Goal: Task Accomplishment & Management: Use online tool/utility

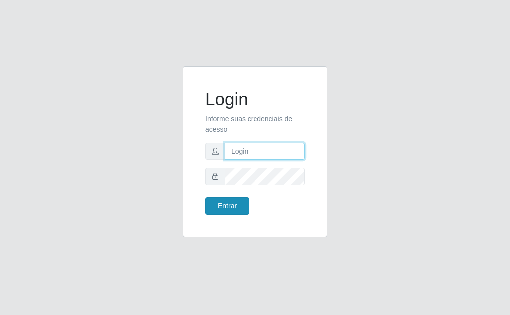
type input "[EMAIL_ADDRESS][DOMAIN_NAME]"
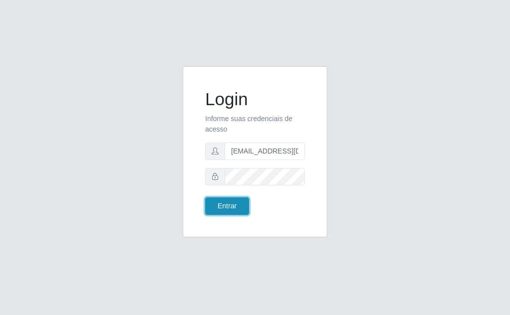
click at [225, 206] on button "Entrar" at bounding box center [227, 205] width 44 height 17
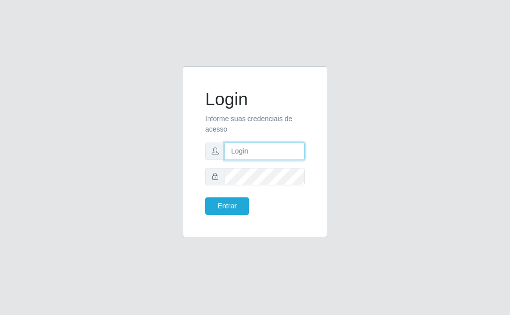
type input "[EMAIL_ADDRESS][DOMAIN_NAME]"
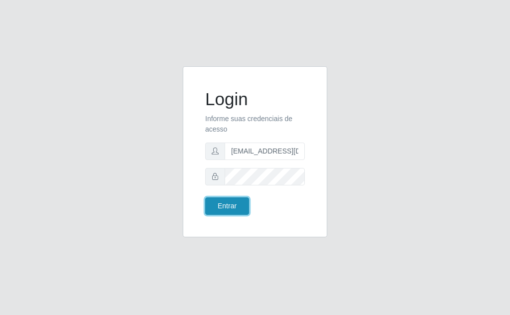
click at [218, 207] on button "Entrar" at bounding box center [227, 205] width 44 height 17
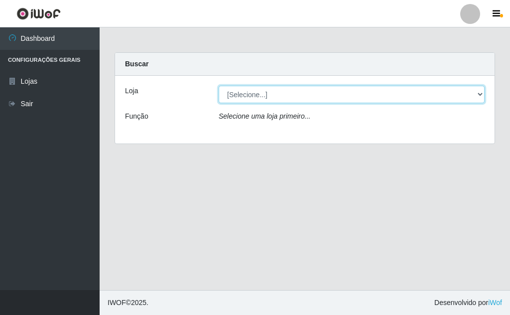
click at [484, 92] on select "[Selecione...] Rede Potiguar 1 - Macaíba" at bounding box center [352, 94] width 266 height 17
select select "100"
click at [219, 86] on select "[Selecione...] Rede Potiguar 1 - Macaíba" at bounding box center [352, 94] width 266 height 17
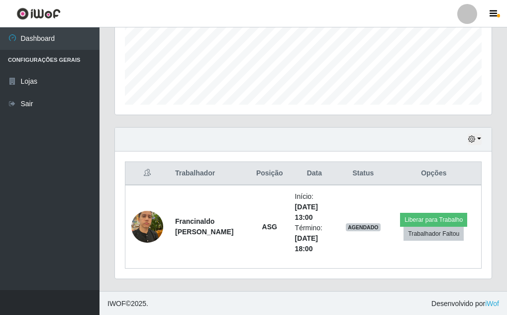
scroll to position [252, 0]
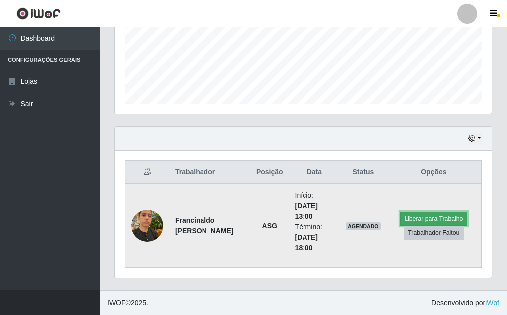
click at [418, 215] on button "Liberar para Trabalho" at bounding box center [433, 219] width 67 height 14
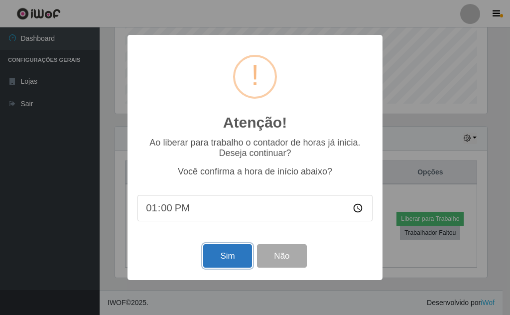
click at [224, 254] on button "Sim" at bounding box center [227, 255] width 48 height 23
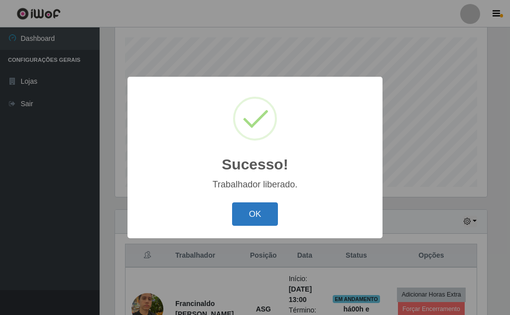
click at [254, 216] on button "OK" at bounding box center [255, 213] width 46 height 23
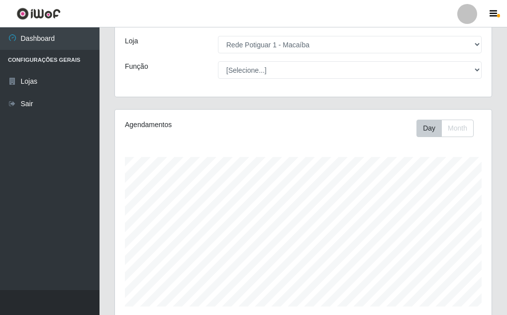
scroll to position [249, 0]
